Goal: Information Seeking & Learning: Learn about a topic

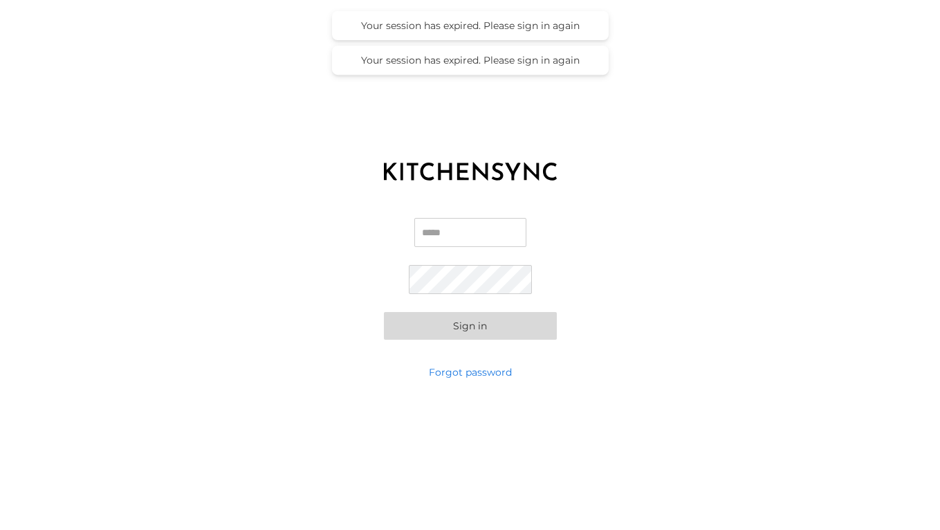
type input "**********"
click at [466, 325] on button "Sign in" at bounding box center [470, 326] width 173 height 28
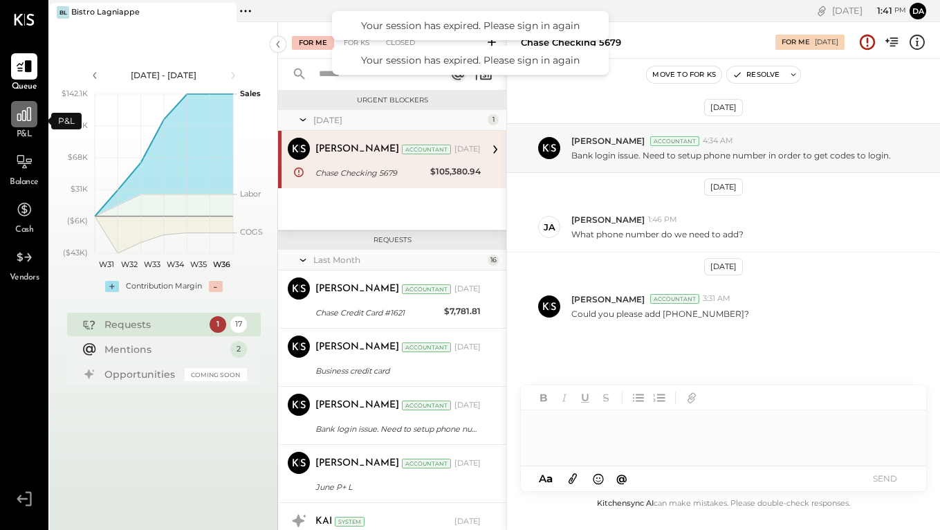
click at [21, 118] on icon at bounding box center [24, 114] width 14 height 14
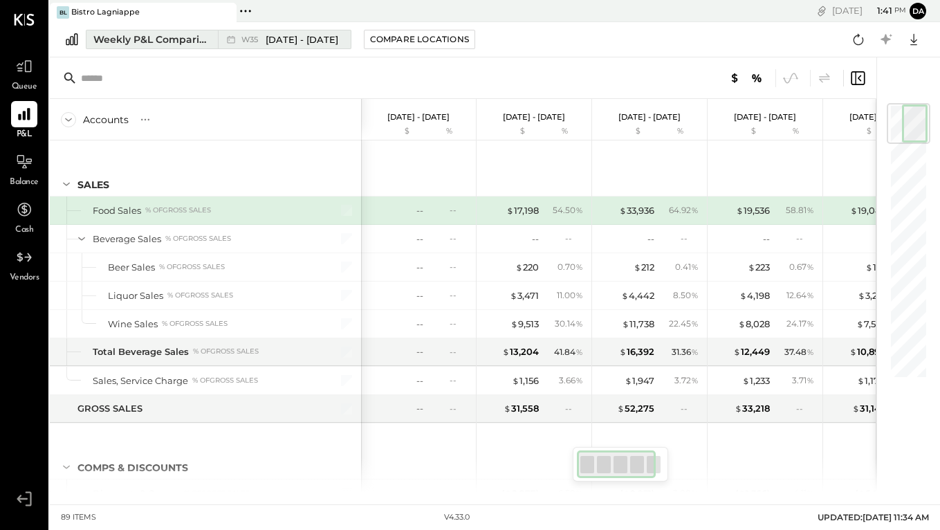
click at [275, 39] on span "[DATE] - [DATE]" at bounding box center [301, 39] width 73 height 13
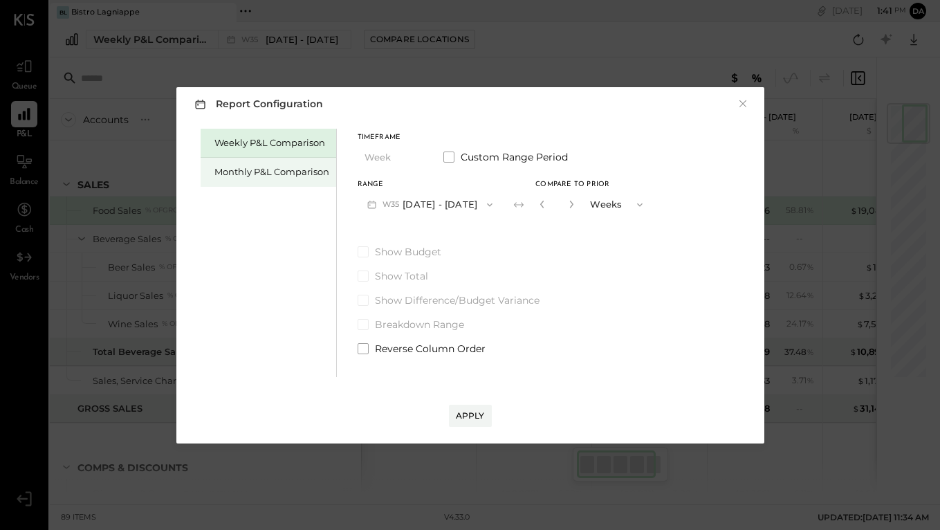
click at [260, 171] on div "Monthly P&L Comparison" at bounding box center [271, 171] width 115 height 13
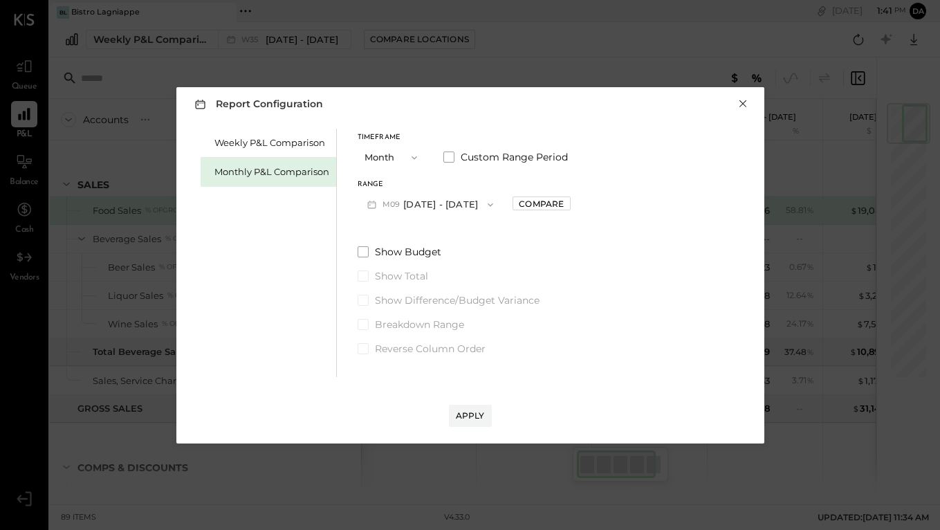
click at [742, 104] on button "×" at bounding box center [742, 104] width 12 height 14
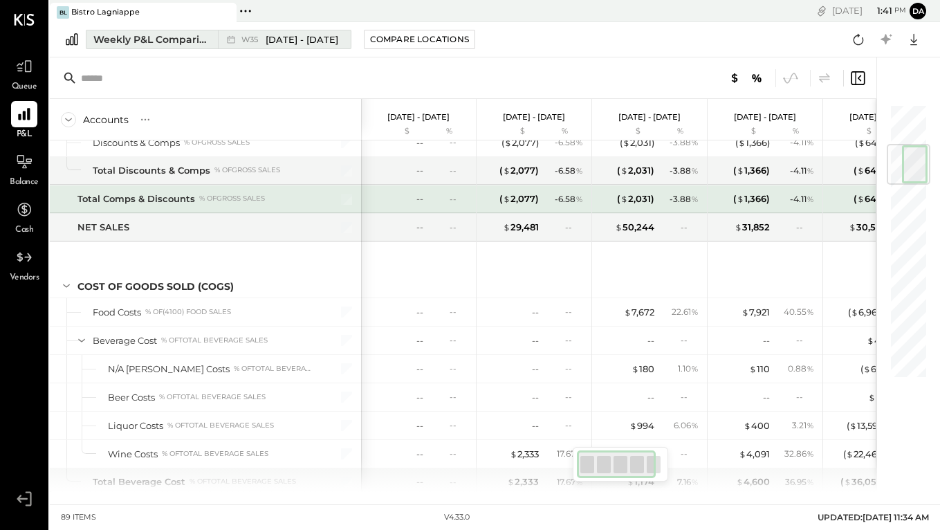
scroll to position [348, 0]
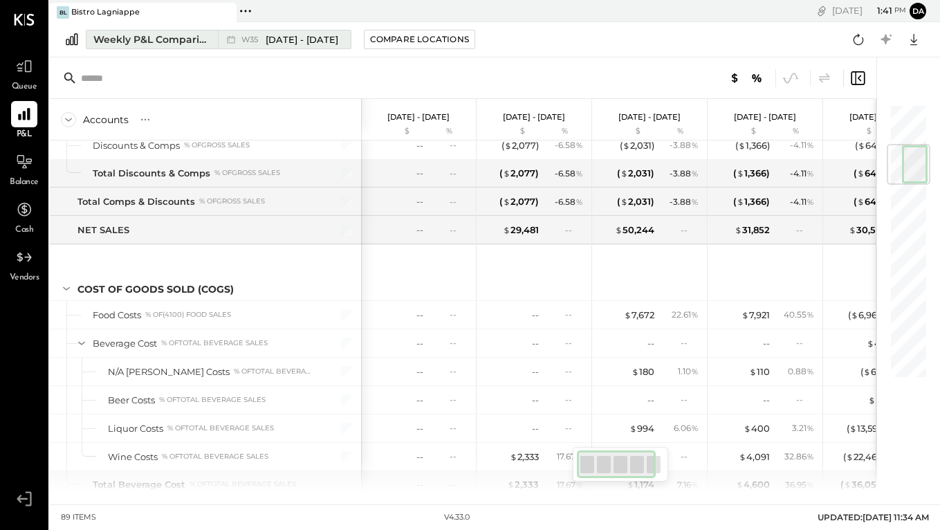
click at [286, 39] on span "[DATE] - [DATE]" at bounding box center [301, 39] width 73 height 13
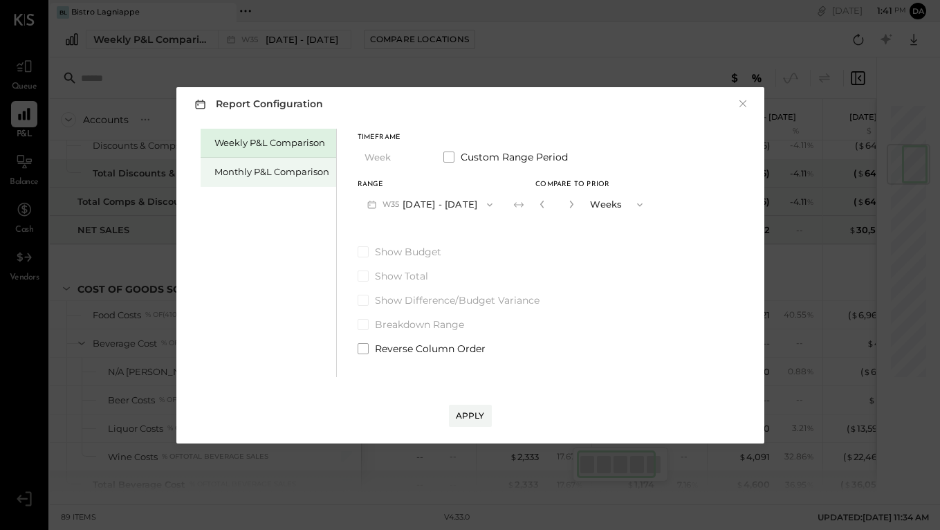
click at [272, 169] on div "Monthly P&L Comparison" at bounding box center [271, 171] width 115 height 13
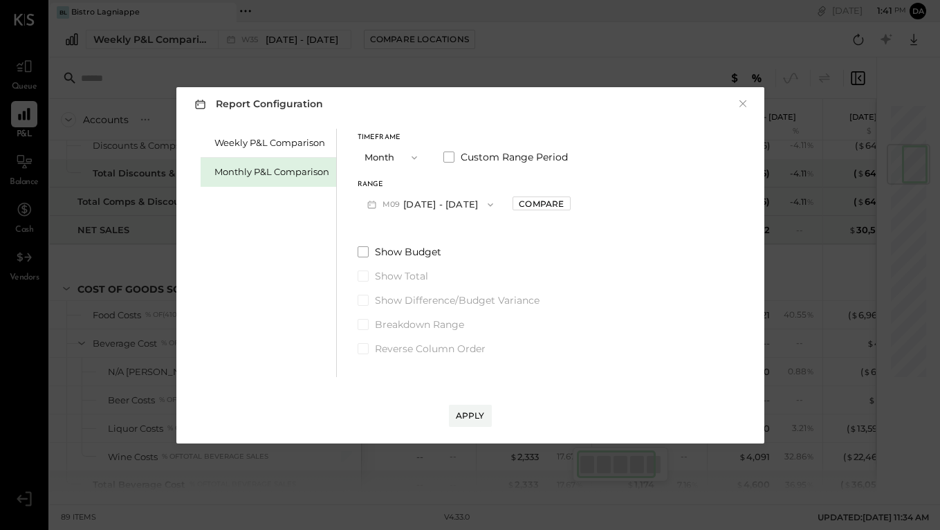
click at [487, 205] on icon "button" at bounding box center [490, 204] width 11 height 11
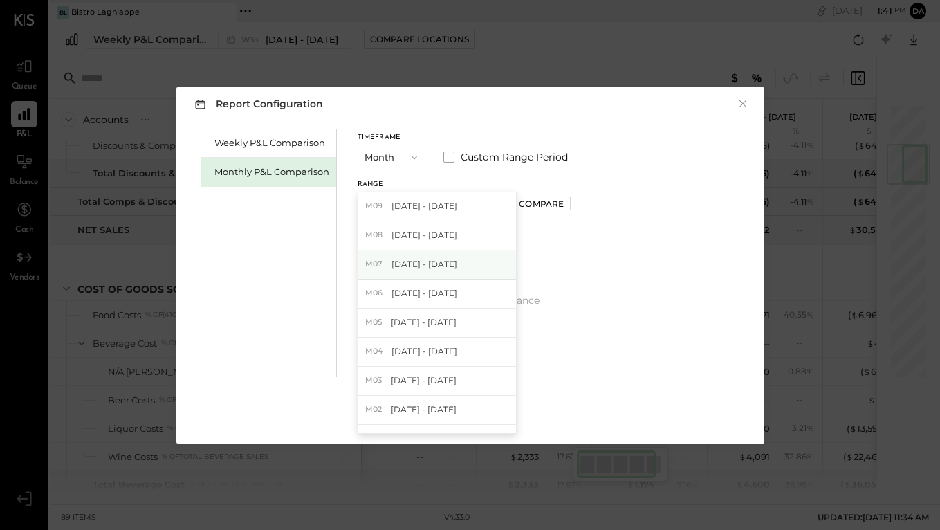
click at [418, 263] on span "[DATE] - [DATE]" at bounding box center [424, 264] width 66 height 12
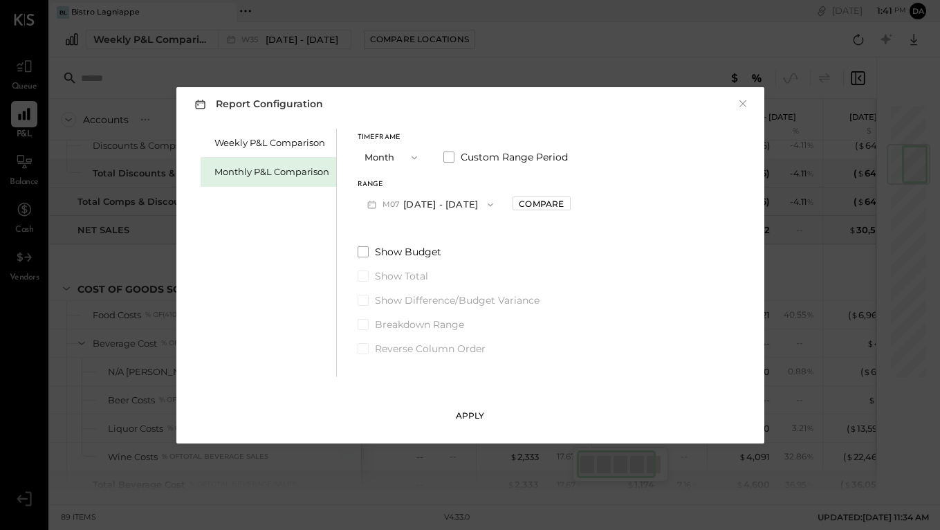
click at [467, 407] on button "Apply" at bounding box center [470, 415] width 43 height 22
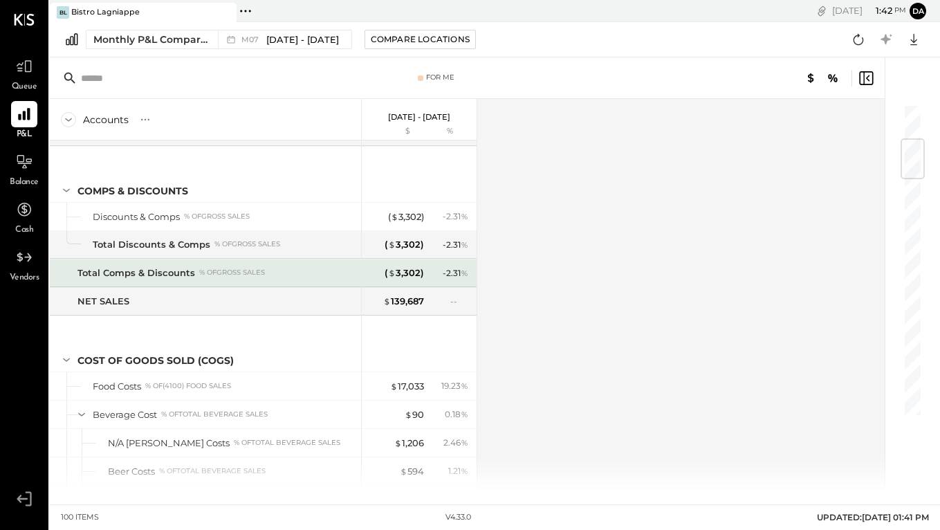
scroll to position [338, 0]
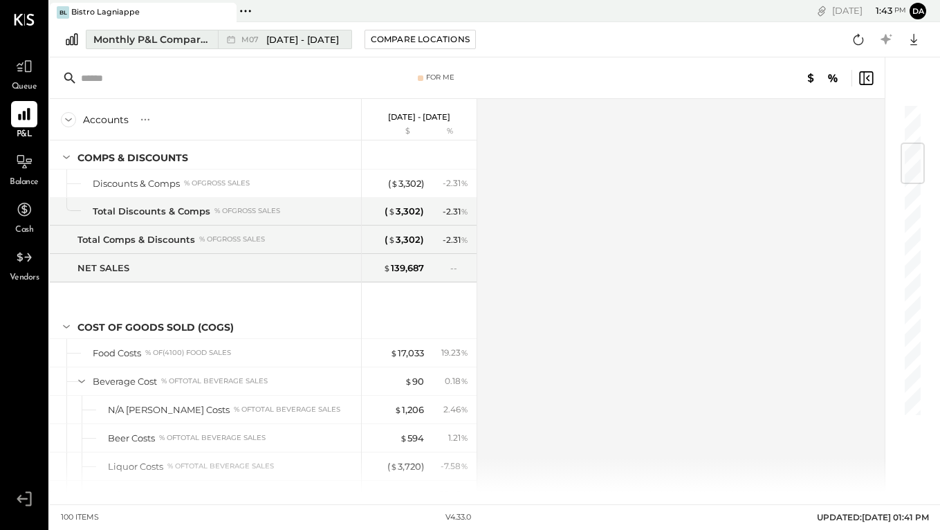
click at [176, 38] on div "Monthly P&L Comparison" at bounding box center [151, 39] width 116 height 14
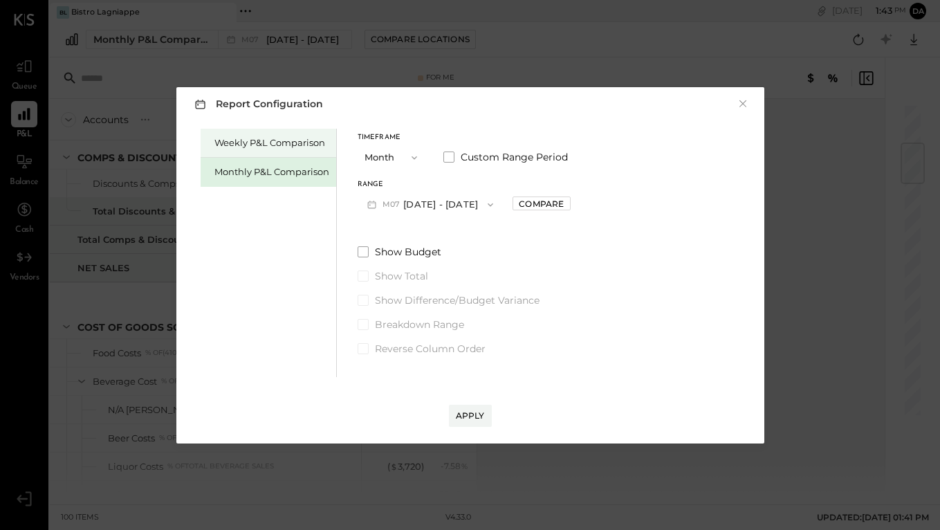
click at [286, 147] on div "Weekly P&L Comparison" at bounding box center [271, 142] width 115 height 13
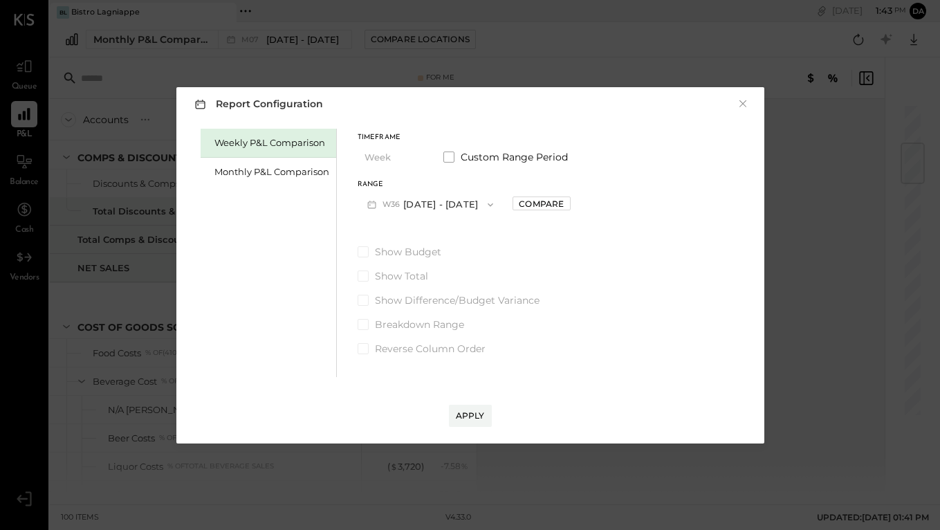
click at [485, 202] on icon "button" at bounding box center [490, 204] width 11 height 11
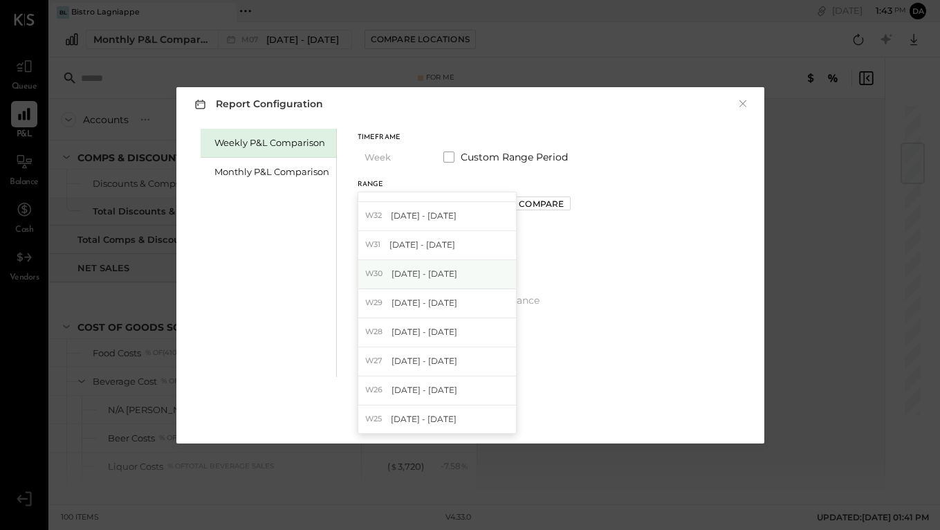
scroll to position [106, 0]
click at [409, 331] on span "Jul 7 - 13, 2025" at bounding box center [424, 332] width 66 height 12
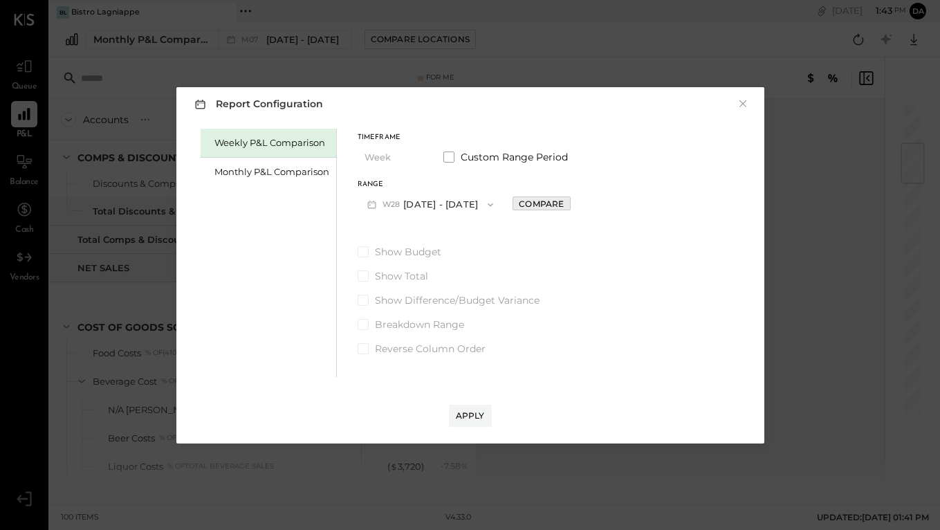
click at [530, 203] on div "Compare" at bounding box center [541, 204] width 45 height 12
click at [467, 407] on button "Apply" at bounding box center [470, 415] width 43 height 22
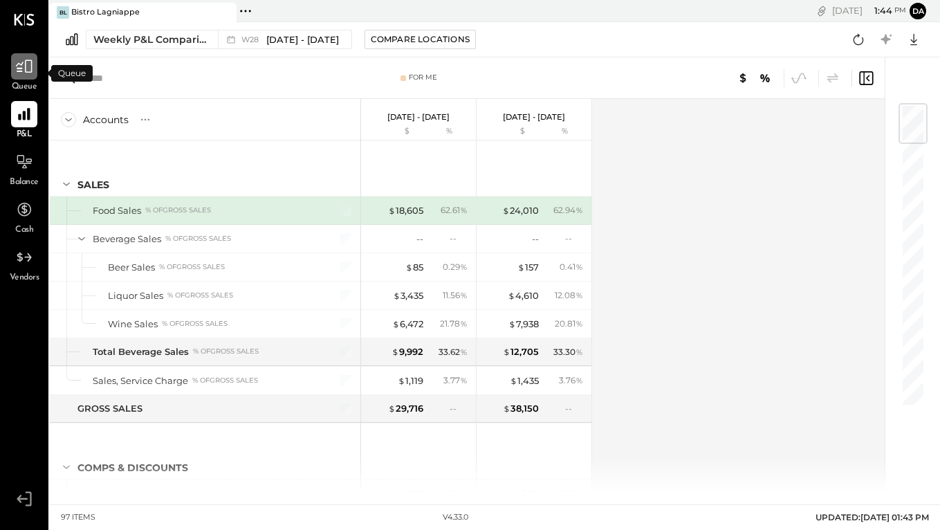
click at [34, 64] on div at bounding box center [24, 66] width 26 height 26
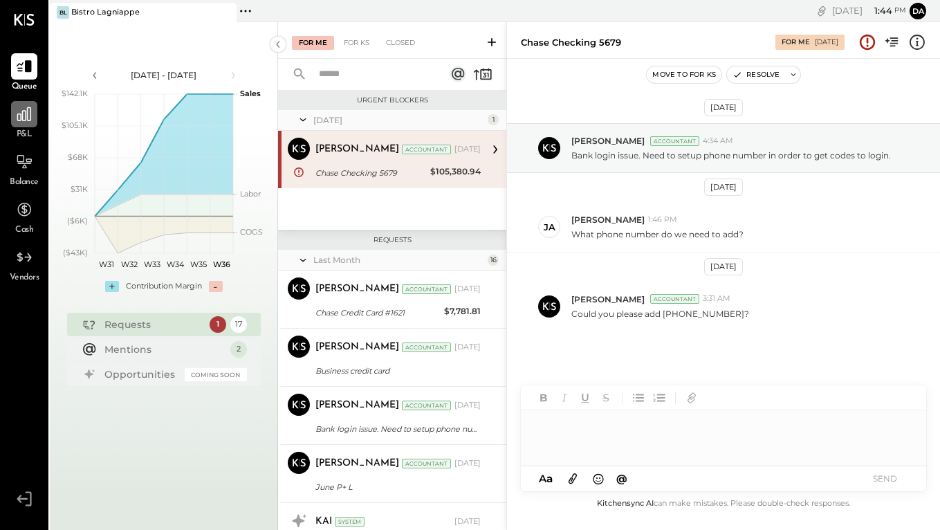
click at [26, 112] on icon at bounding box center [24, 114] width 18 height 18
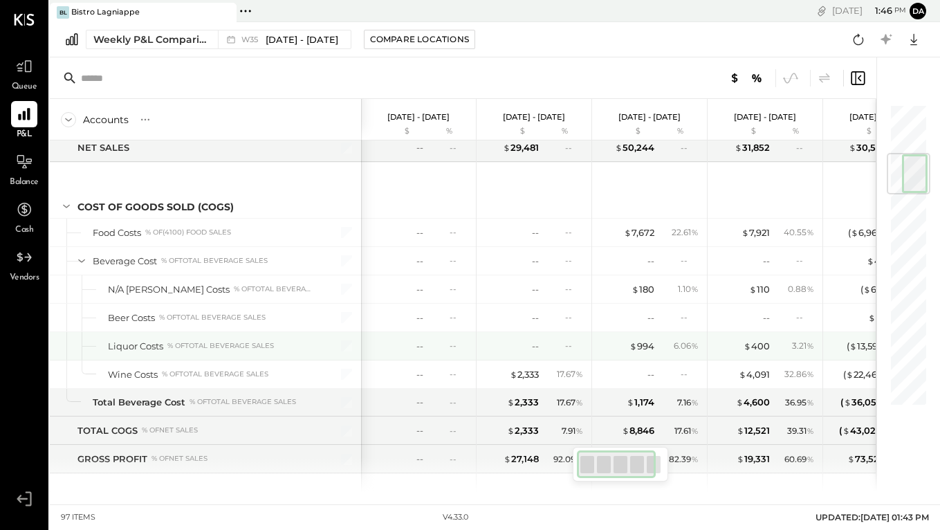
scroll to position [428, 0]
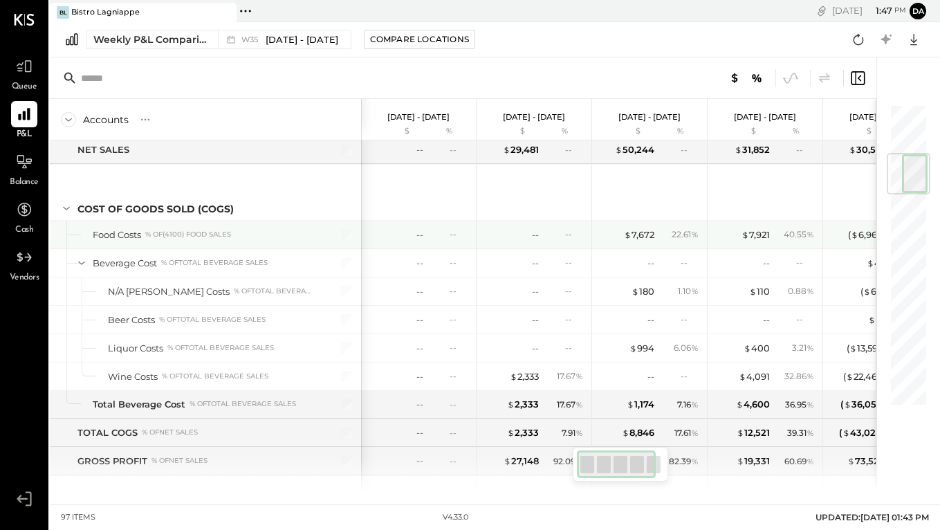
click at [182, 235] on div "% of (4100) Food Sales" at bounding box center [188, 235] width 86 height 10
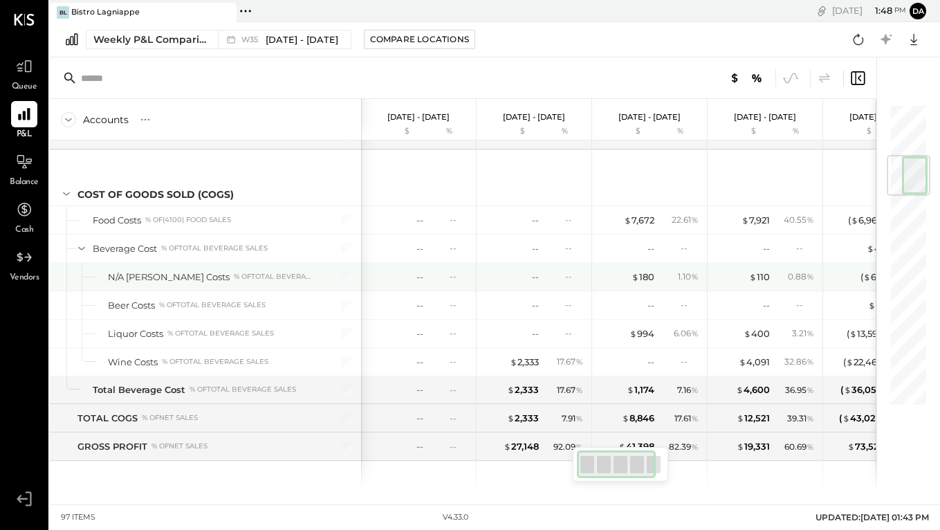
scroll to position [442, 0]
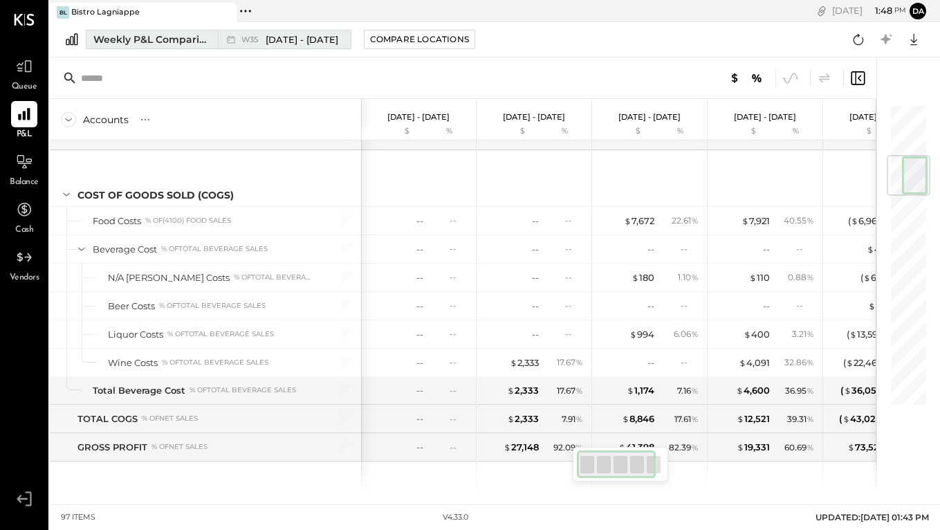
click at [154, 37] on div "Weekly P&L Comparison" at bounding box center [151, 39] width 116 height 14
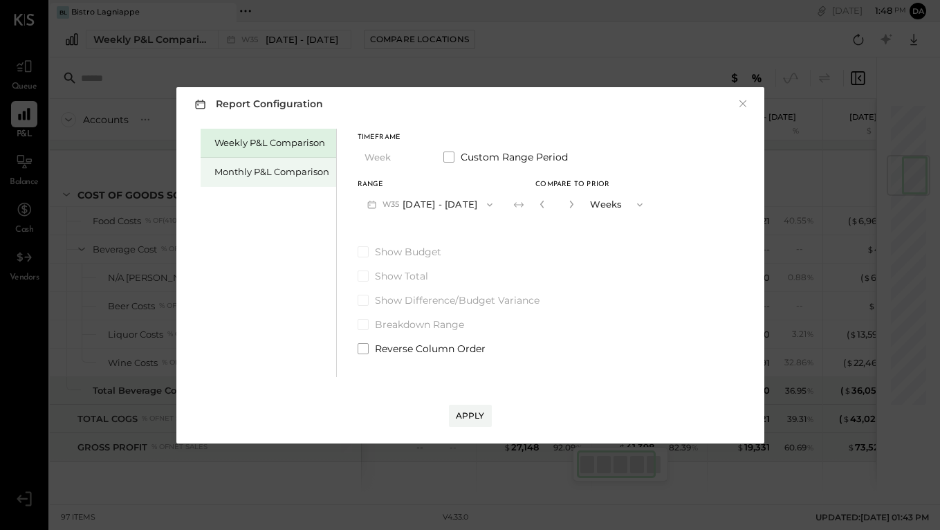
click at [248, 175] on div "Monthly P&L Comparison" at bounding box center [271, 171] width 115 height 13
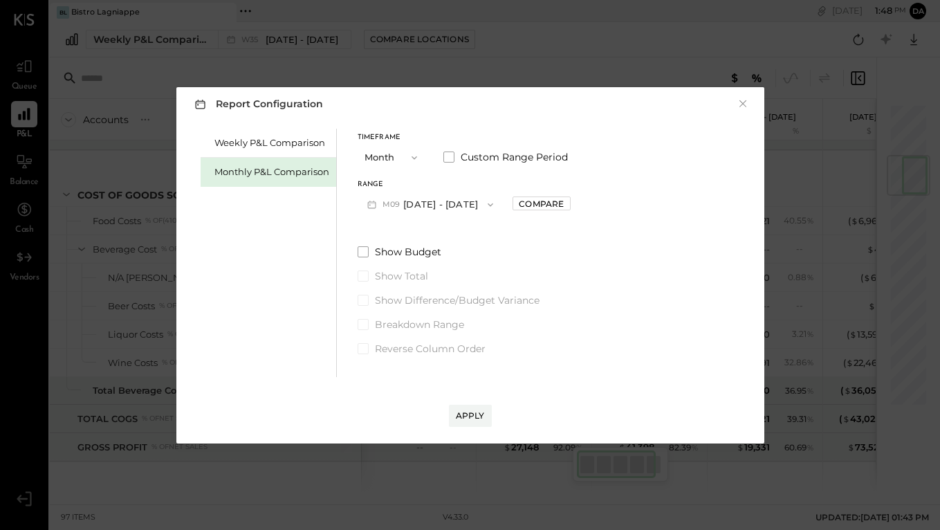
click at [487, 201] on icon "button" at bounding box center [490, 204] width 11 height 11
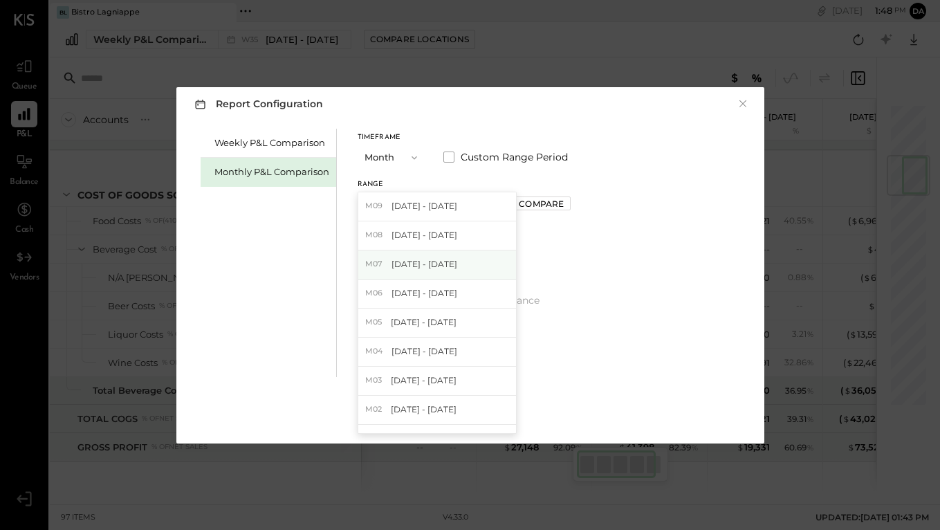
click at [418, 264] on span "[DATE] - [DATE]" at bounding box center [424, 264] width 66 height 12
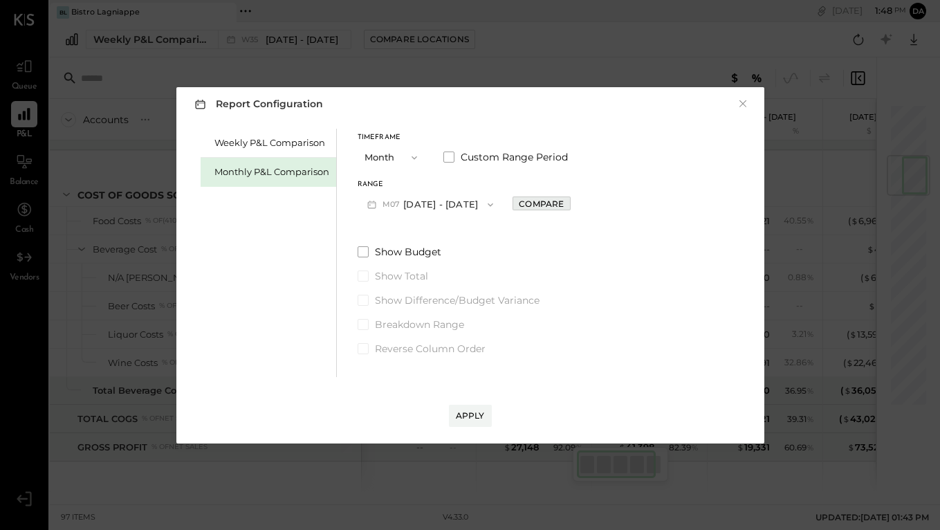
click at [520, 204] on div "Compare" at bounding box center [541, 204] width 45 height 12
click at [539, 203] on icon "button" at bounding box center [543, 204] width 8 height 8
click at [529, 203] on div "Compare" at bounding box center [541, 204] width 45 height 12
click at [566, 205] on button "button" at bounding box center [571, 203] width 11 height 15
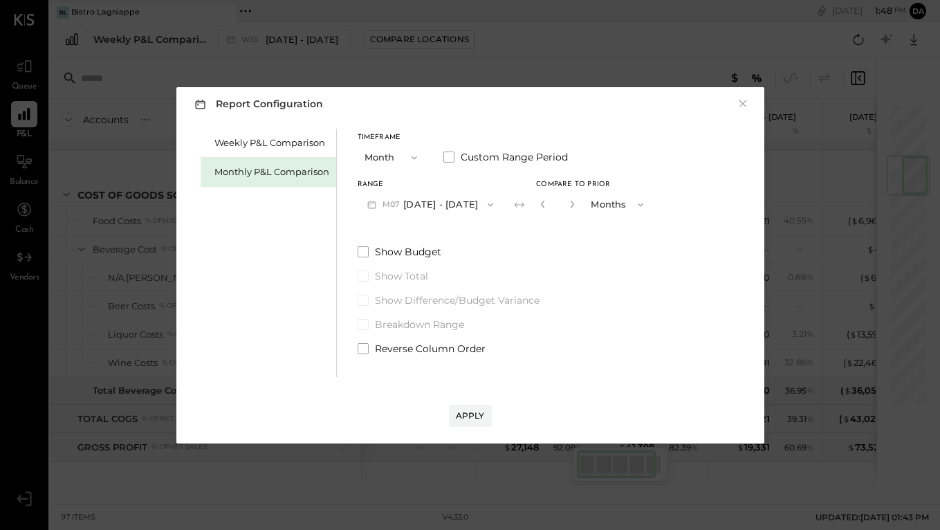
type input "*"
click at [463, 415] on div "Apply" at bounding box center [470, 415] width 29 height 12
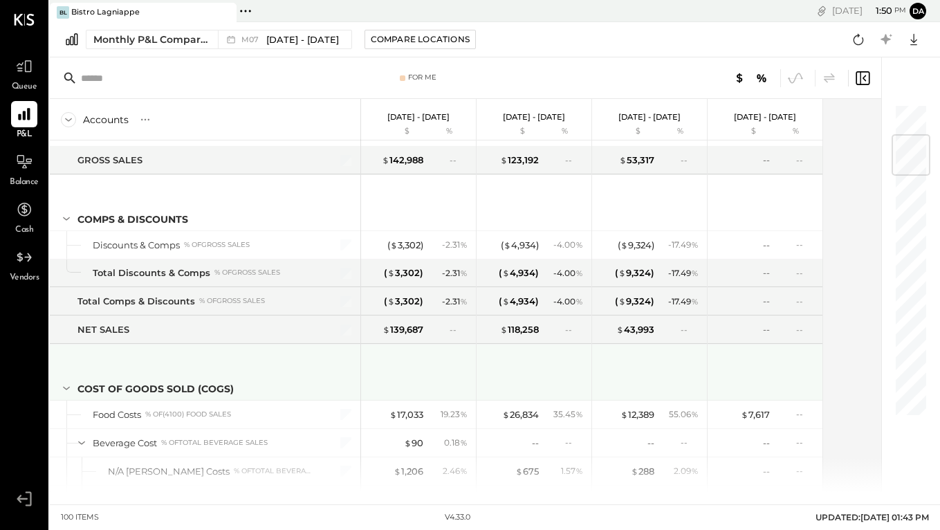
scroll to position [263, 0]
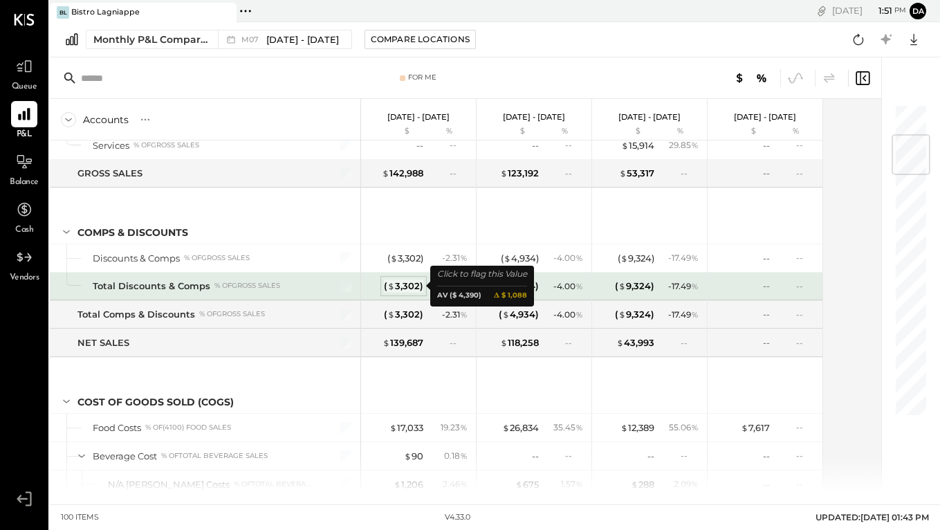
click at [400, 286] on div "( $ 3,302 )" at bounding box center [403, 285] width 39 height 13
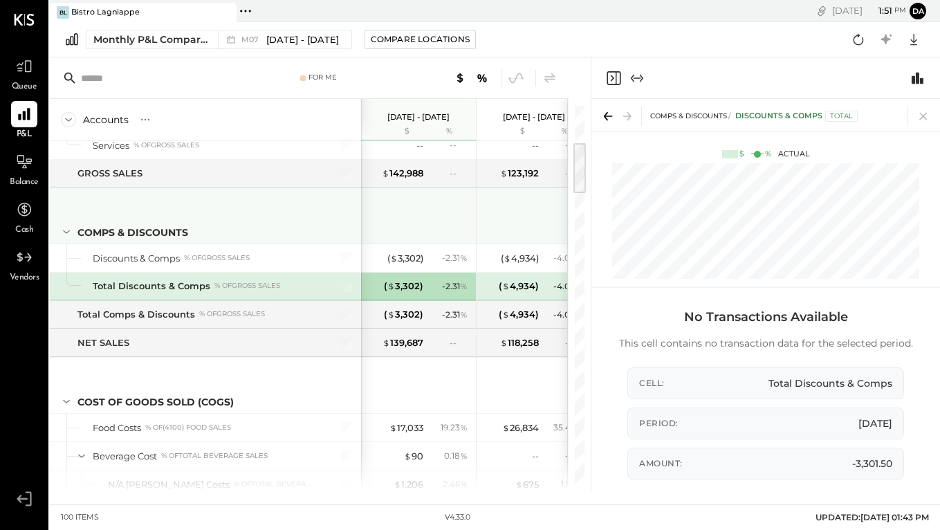
click at [413, 212] on div at bounding box center [420, 213] width 104 height 51
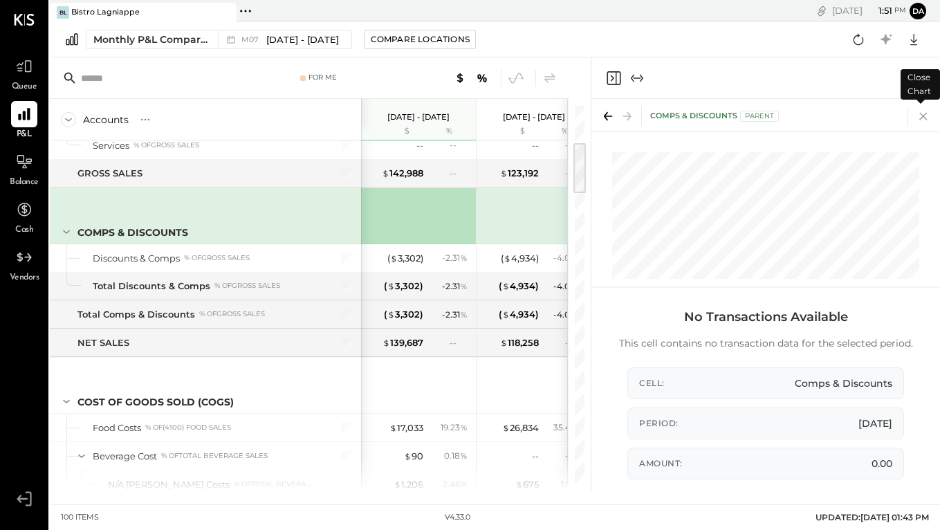
click at [924, 115] on icon at bounding box center [922, 115] width 19 height 19
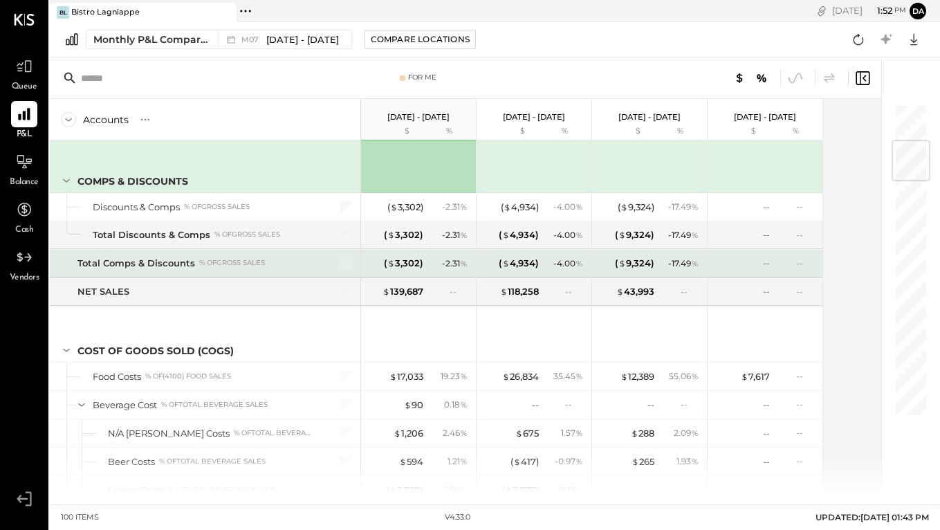
scroll to position [317, 0]
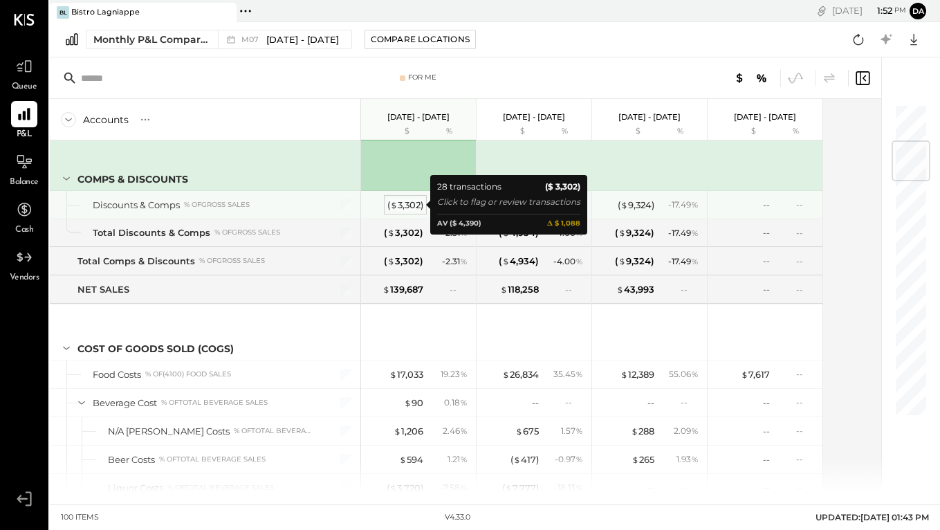
click at [402, 204] on div "( $ 3,302 )" at bounding box center [405, 204] width 36 height 13
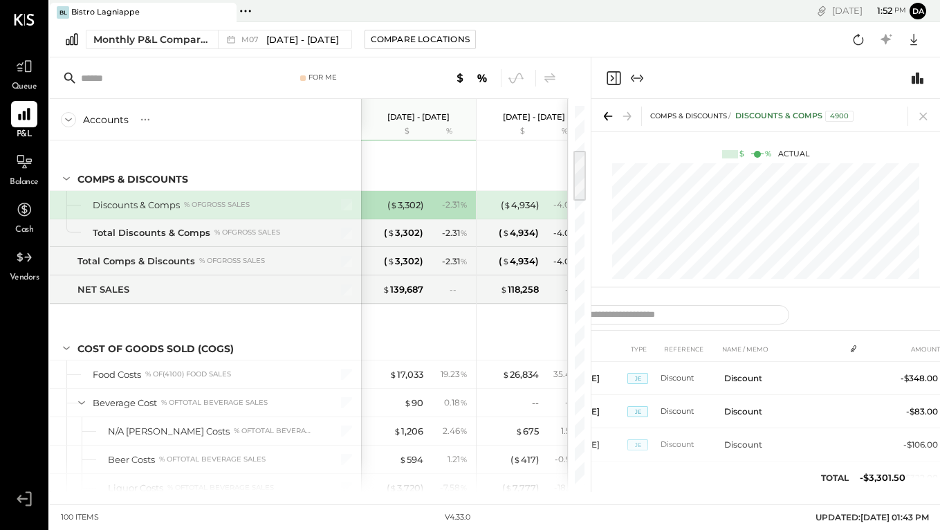
click at [609, 115] on icon at bounding box center [607, 115] width 19 height 19
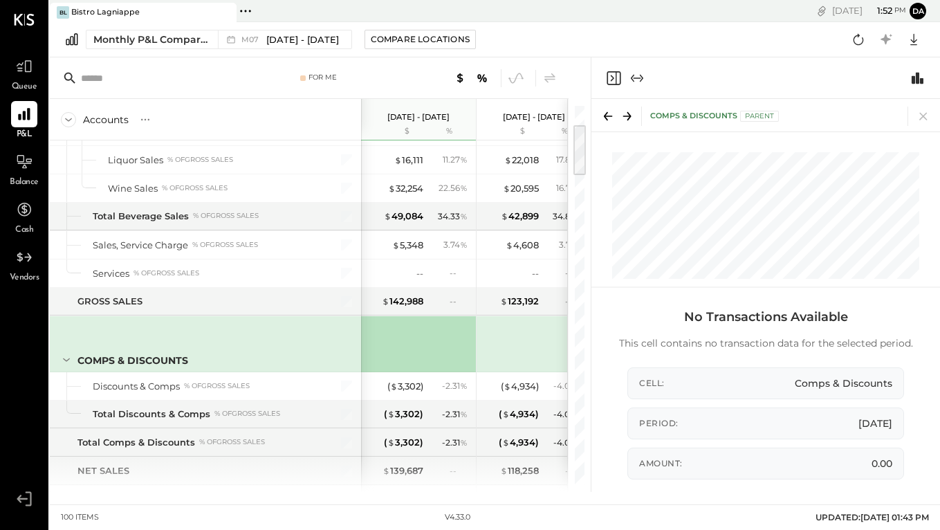
click at [626, 113] on icon at bounding box center [626, 115] width 19 height 19
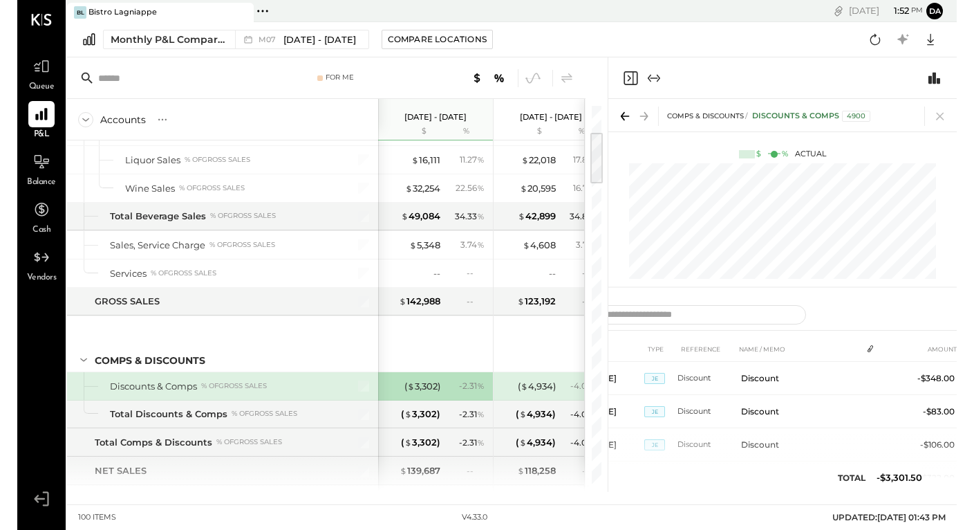
scroll to position [192, 0]
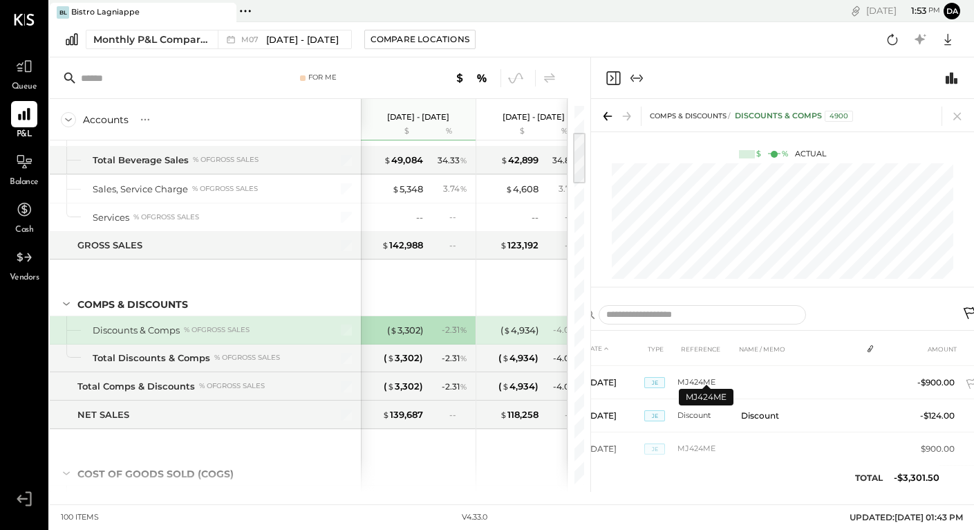
scroll to position [463, 0]
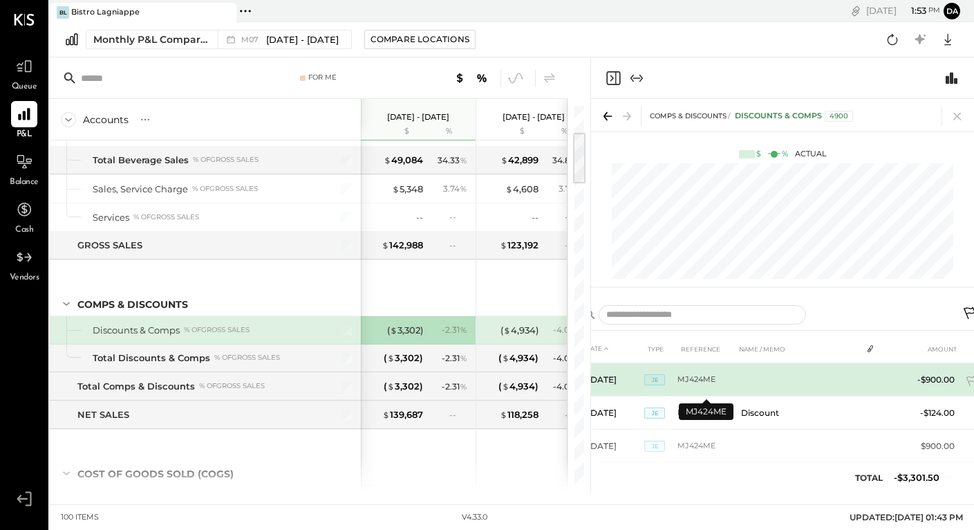
click at [691, 378] on td "MJ424ME" at bounding box center [707, 379] width 58 height 33
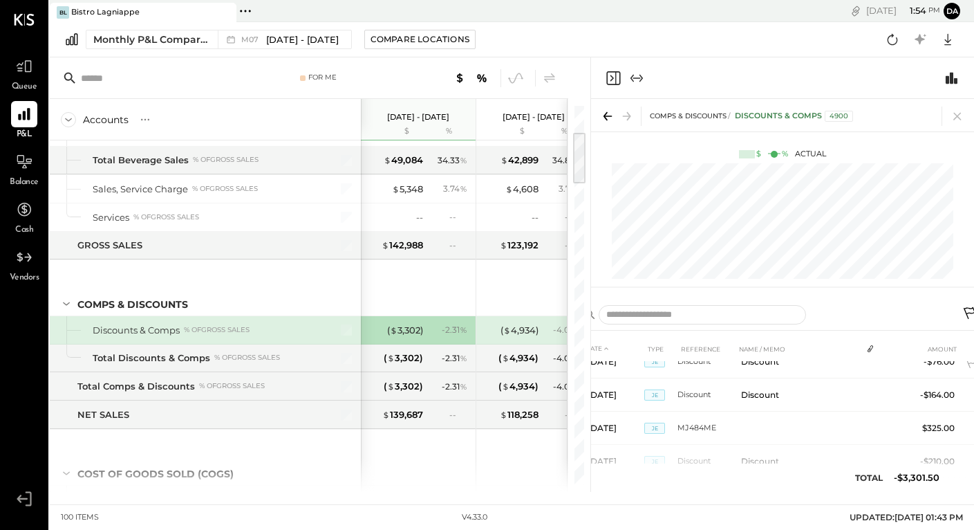
scroll to position [826, 0]
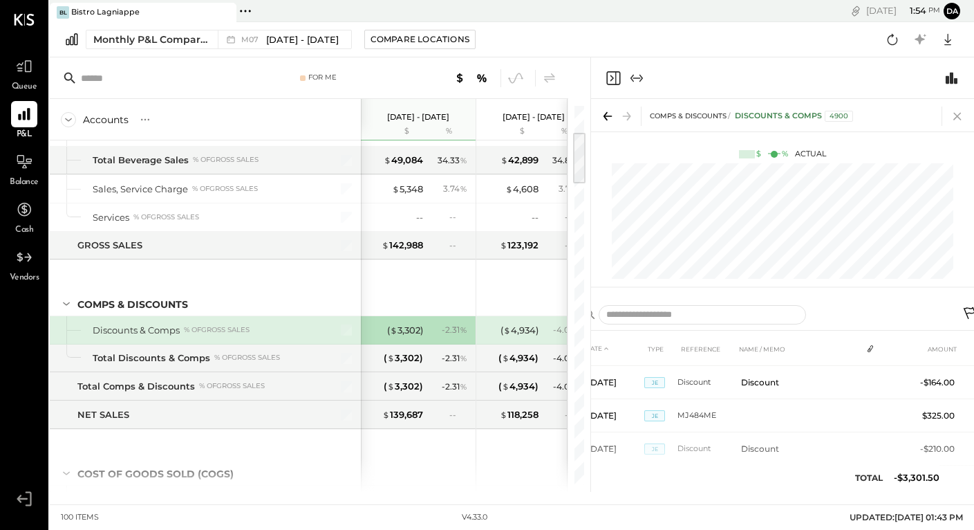
click at [939, 115] on icon at bounding box center [957, 115] width 19 height 19
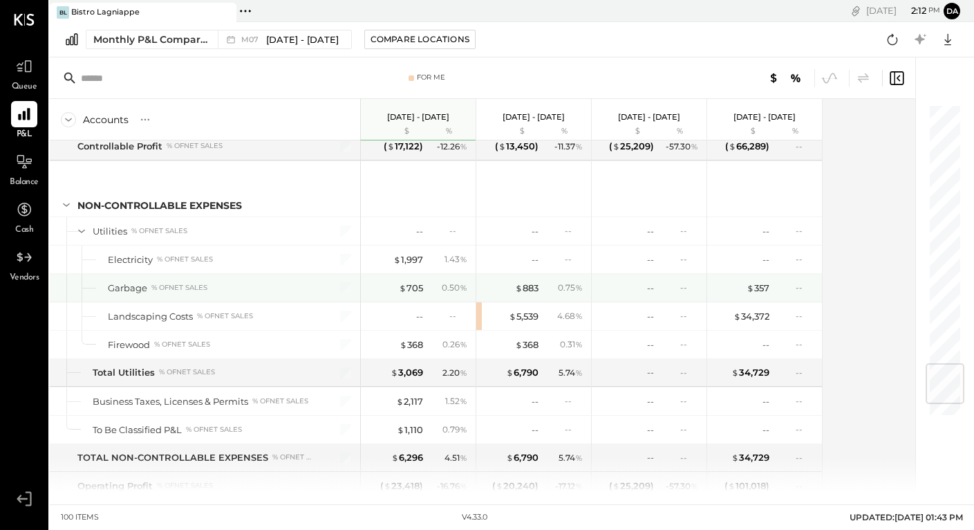
scroll to position [2315, 0]
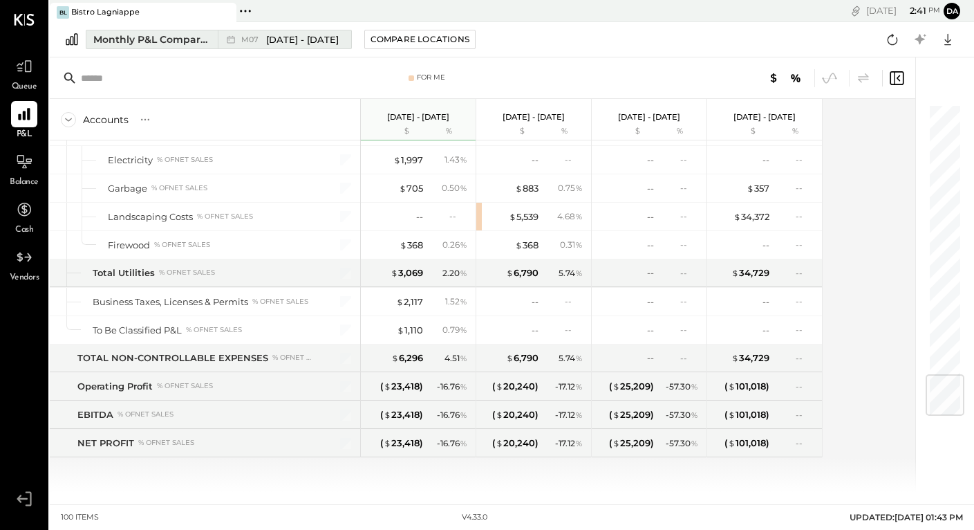
click at [281, 36] on span "[DATE] - [DATE]" at bounding box center [302, 39] width 73 height 13
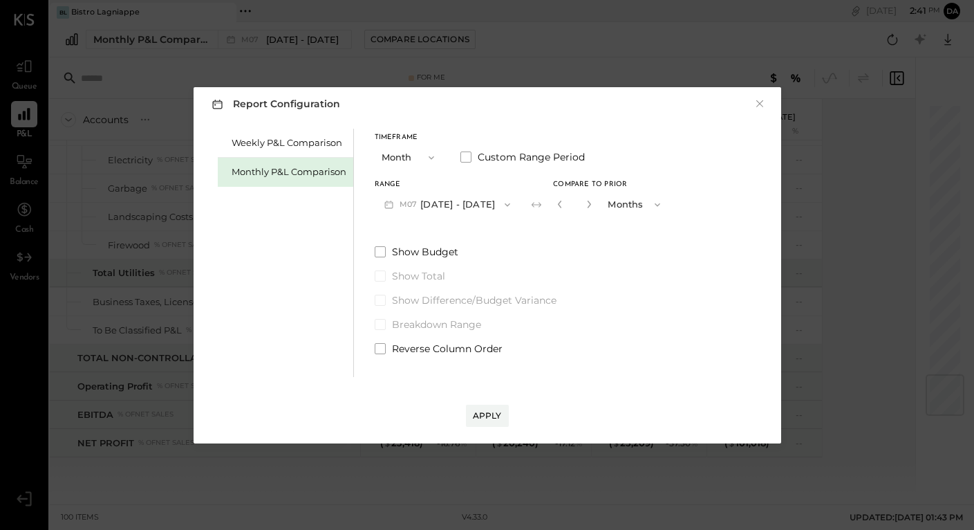
click at [429, 202] on button "M07 [DATE] - [DATE]" at bounding box center [448, 205] width 146 height 26
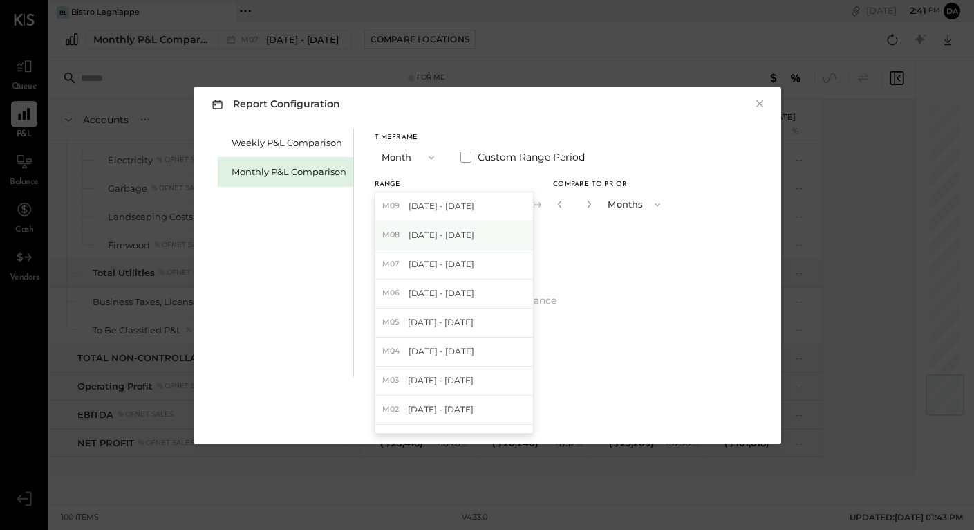
click at [423, 235] on span "[DATE] - [DATE]" at bounding box center [442, 235] width 66 height 12
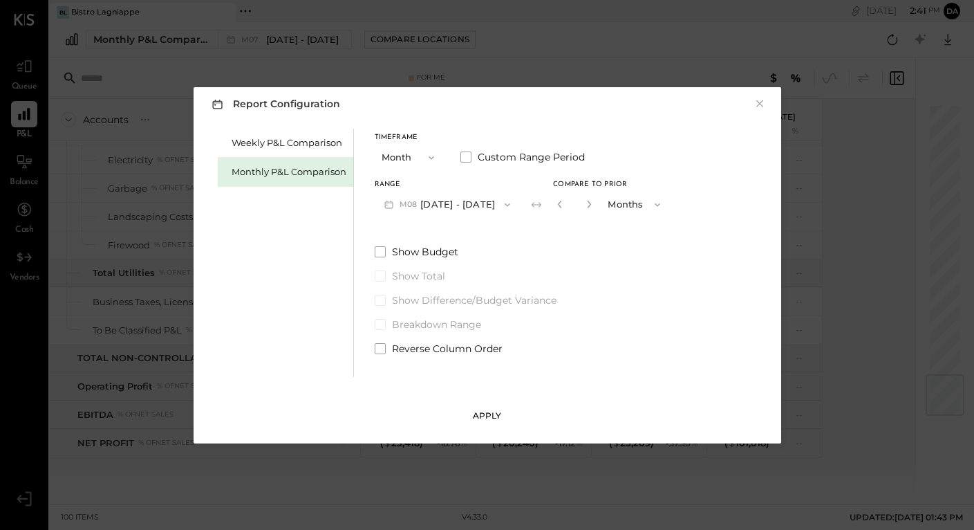
click at [479, 416] on div "Apply" at bounding box center [487, 415] width 29 height 12
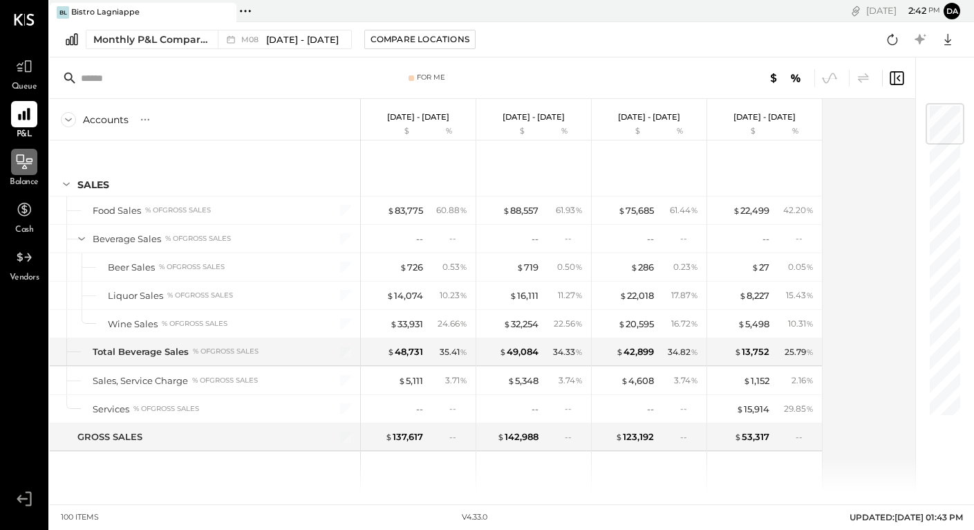
click at [22, 163] on icon at bounding box center [24, 163] width 15 height 1
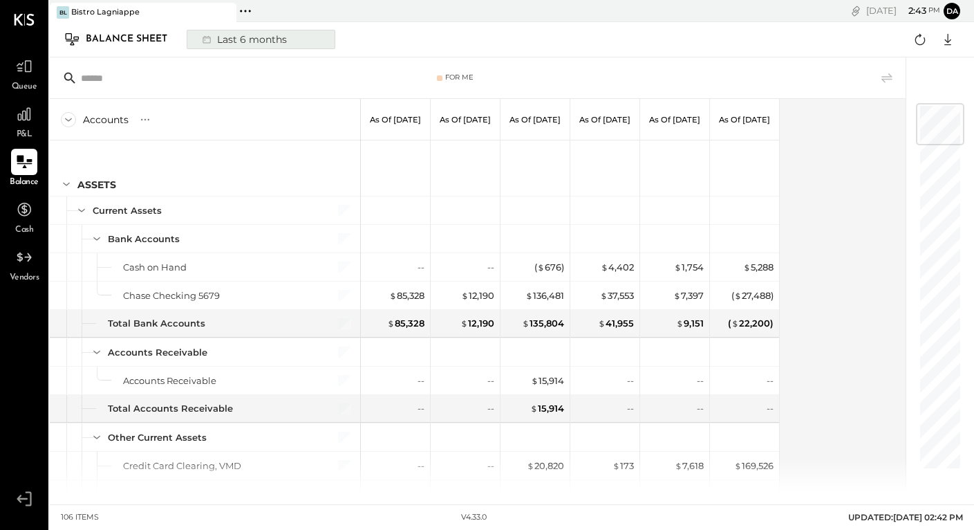
click at [242, 41] on div "Last 6 months" at bounding box center [243, 39] width 98 height 18
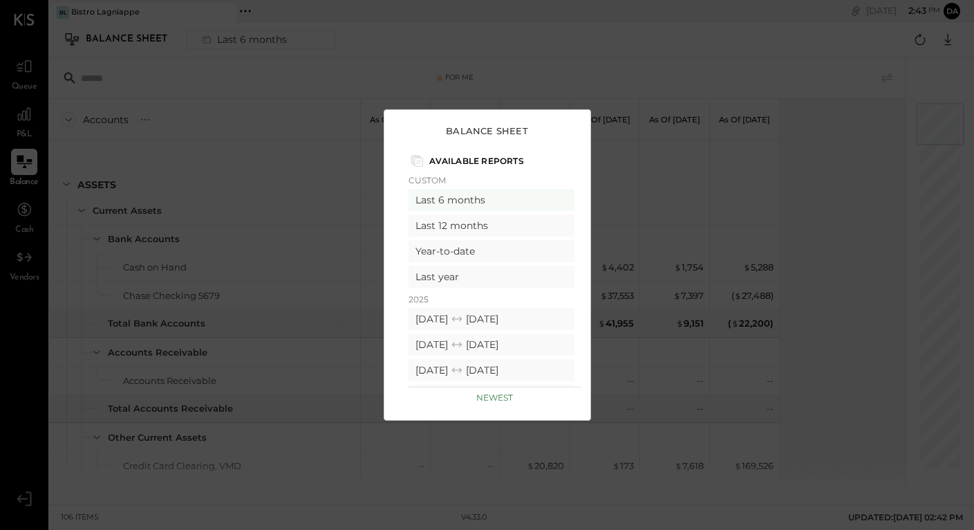
click at [420, 66] on div "Balance Sheet Available Reports Custom Last 6 months Last 12 months Year-to-dat…" at bounding box center [487, 265] width 974 height 530
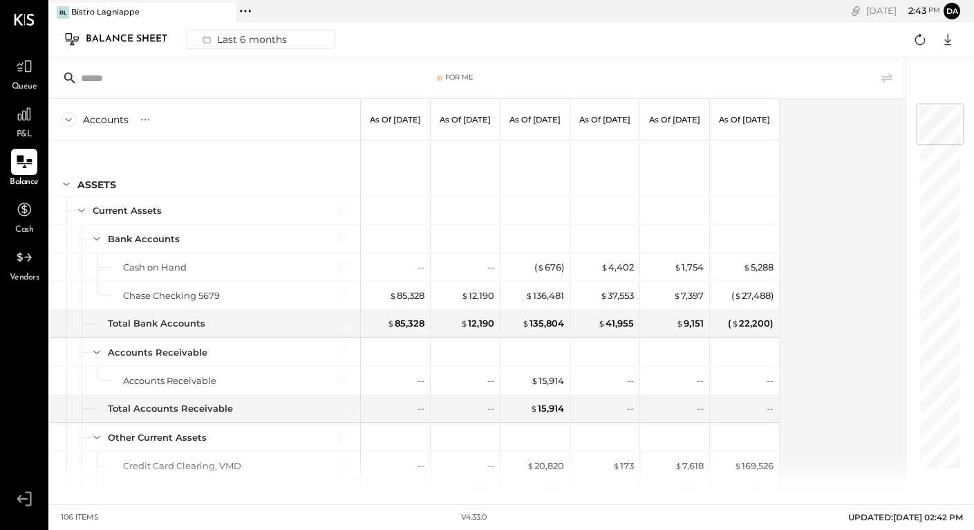
click at [25, 159] on icon at bounding box center [24, 162] width 18 height 18
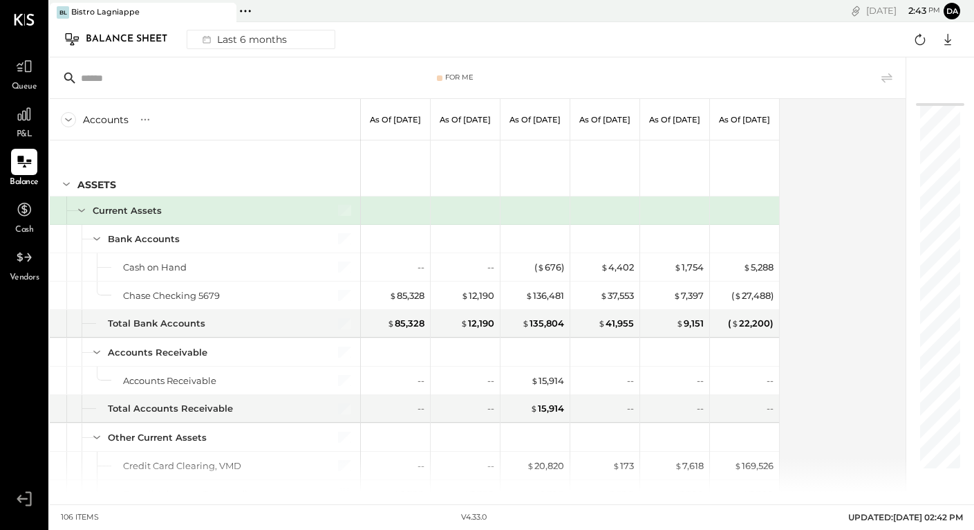
click at [111, 37] on div "Balance Sheet" at bounding box center [133, 39] width 95 height 22
click at [67, 120] on icon at bounding box center [68, 119] width 15 height 15
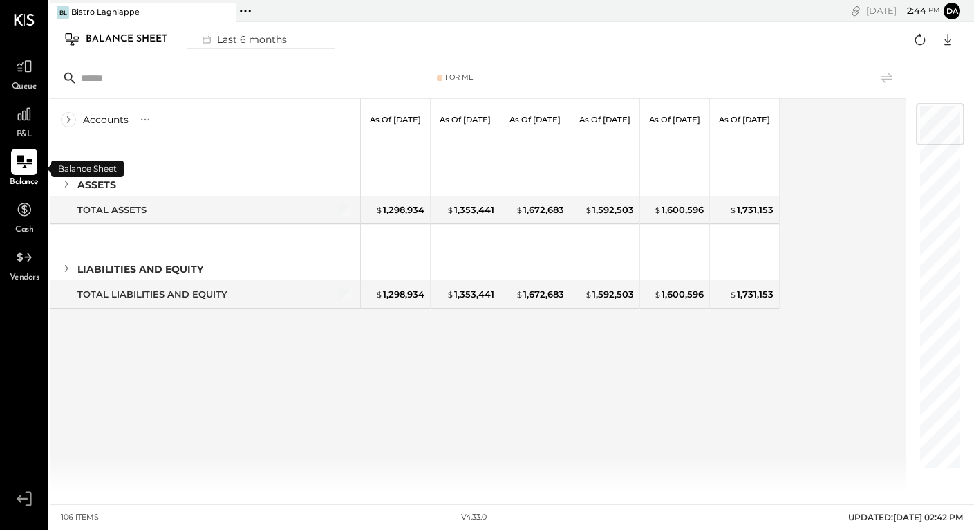
click at [24, 159] on icon at bounding box center [24, 162] width 18 height 18
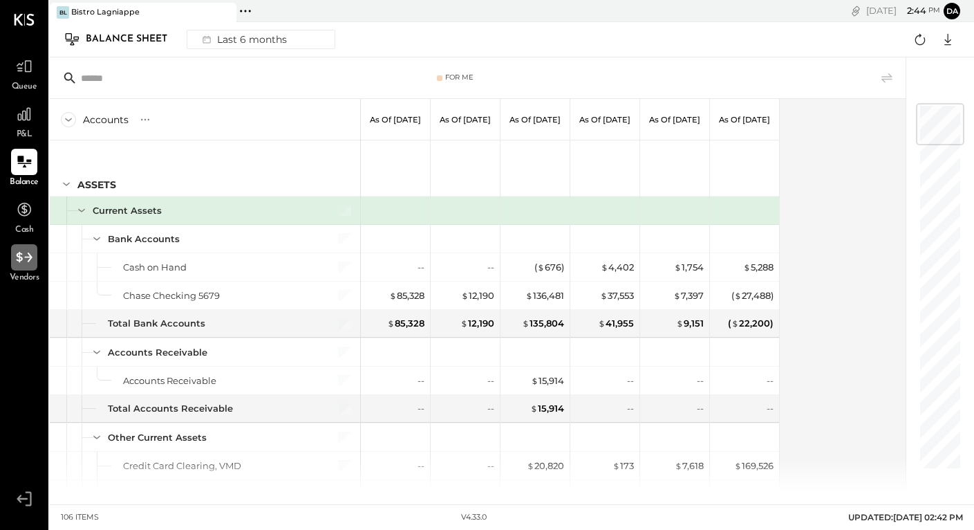
click at [28, 263] on icon at bounding box center [24, 257] width 18 height 18
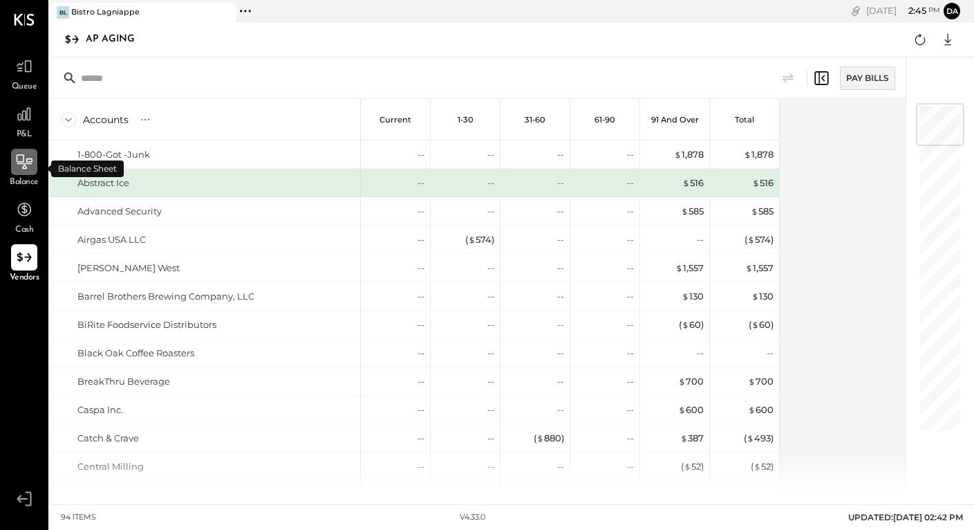
click at [21, 162] on icon at bounding box center [24, 162] width 18 height 18
